Goal: Navigation & Orientation: Find specific page/section

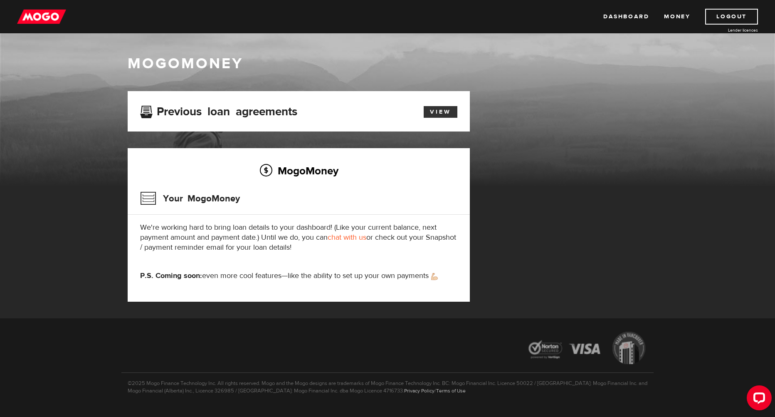
click at [438, 113] on link "View" at bounding box center [441, 112] width 34 height 12
click at [44, 14] on img at bounding box center [41, 17] width 49 height 16
click at [42, 20] on img at bounding box center [41, 17] width 49 height 16
